Goal: Communication & Community: Answer question/provide support

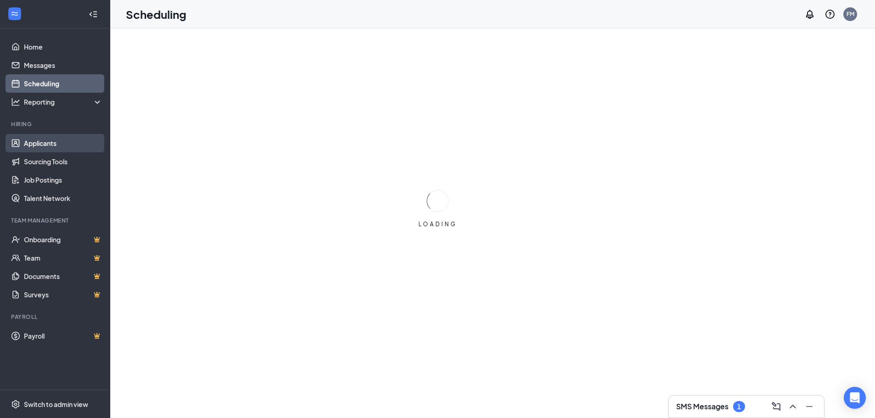
click at [82, 143] on link "Applicants" at bounding box center [63, 143] width 79 height 18
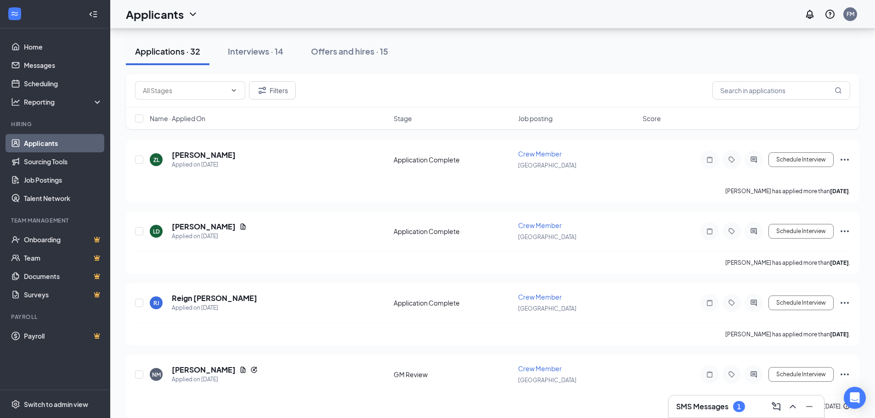
scroll to position [413, 0]
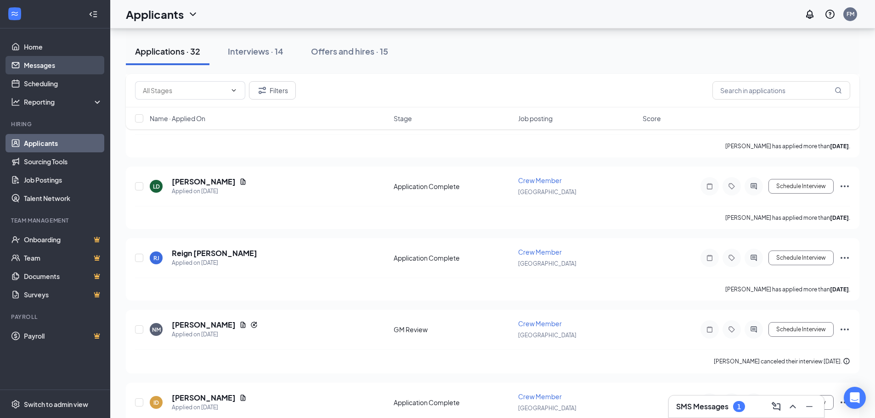
click at [42, 67] on link "Messages" at bounding box center [63, 65] width 79 height 18
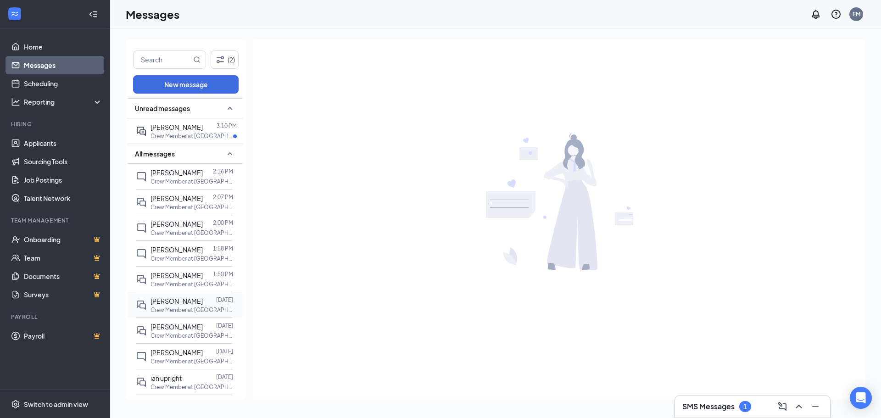
click at [188, 306] on div "[PERSON_NAME]" at bounding box center [177, 301] width 52 height 10
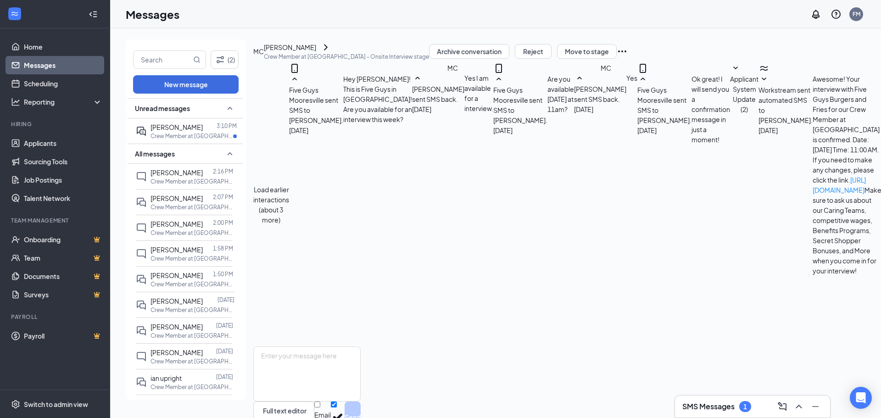
scroll to position [90, 0]
click at [331, 53] on icon "ChevronRight" at bounding box center [325, 47] width 11 height 11
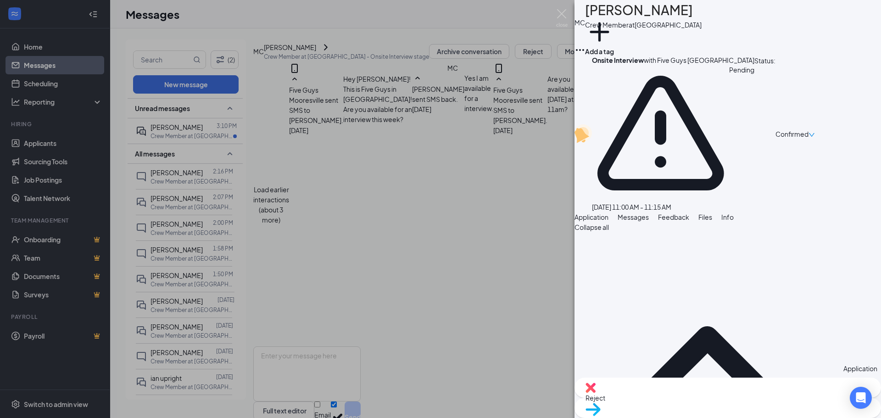
click at [649, 213] on span "Messages" at bounding box center [633, 217] width 31 height 8
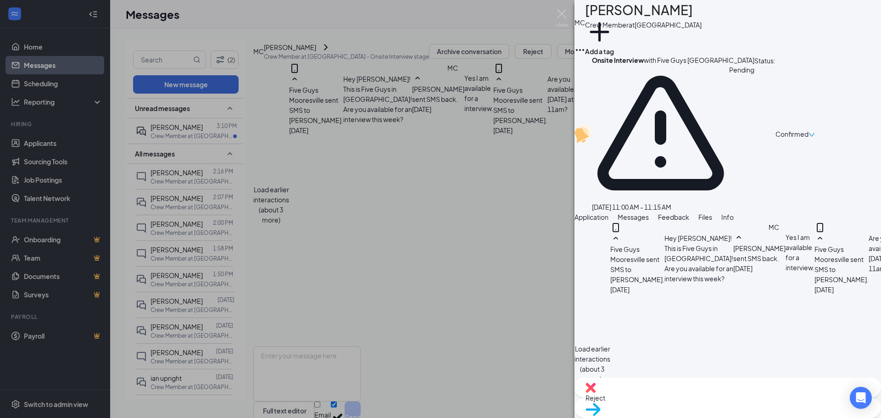
scroll to position [331, 0]
click at [609, 213] on span "Application" at bounding box center [592, 217] width 34 height 8
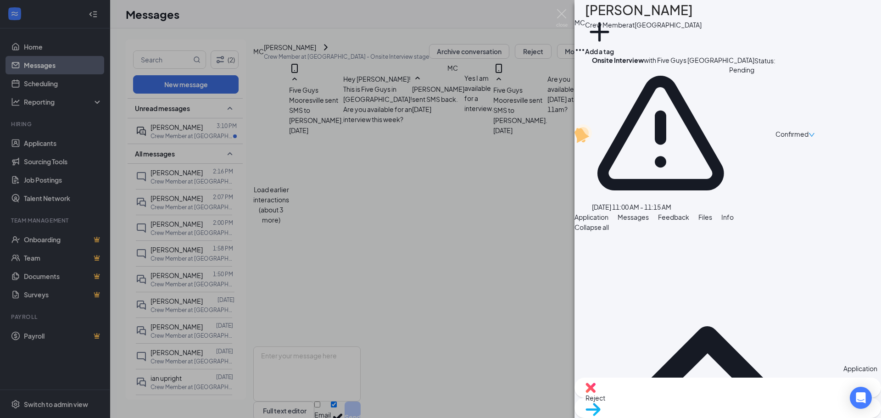
click at [535, 39] on div "MC [PERSON_NAME] Crew Member at [GEOGRAPHIC_DATA] Add a tag Onsite Interview wi…" at bounding box center [440, 209] width 881 height 418
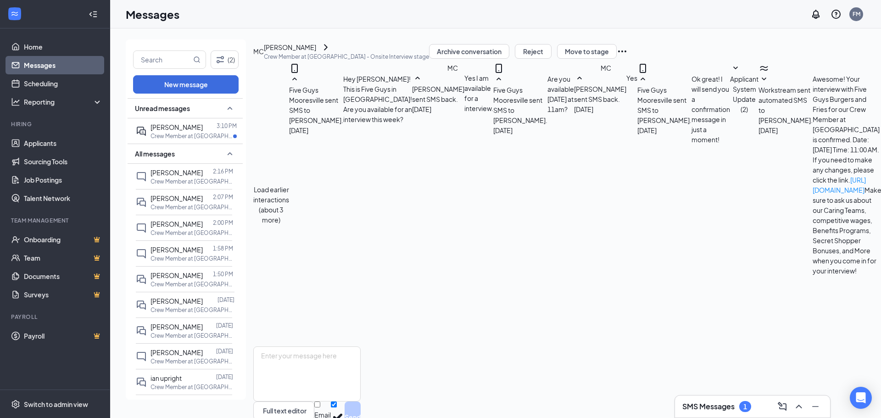
click at [535, 39] on div "(2) New message Unread messages [GEOGRAPHIC_DATA][PERSON_NAME] 3:10 PM Crew Mem…" at bounding box center [622, 223] width 1025 height 390
click at [534, 39] on div "MC [PERSON_NAME] Crew Member at [GEOGRAPHIC_DATA] - Onsite Interview stage Arch…" at bounding box center [686, 50] width 866 height 23
